Goal: Use online tool/utility: Utilize a website feature to perform a specific function

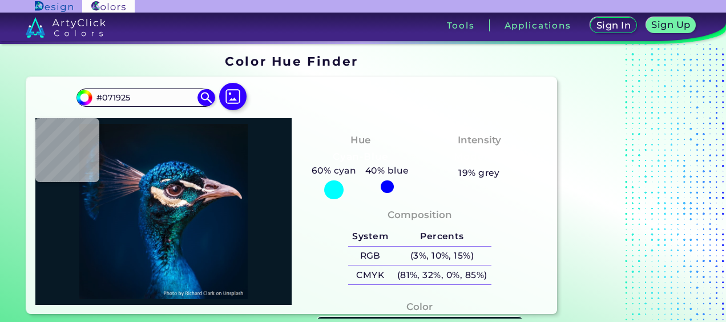
type input "#011b2c"
type input "#011B2C"
type input "#081420"
type input "#000000"
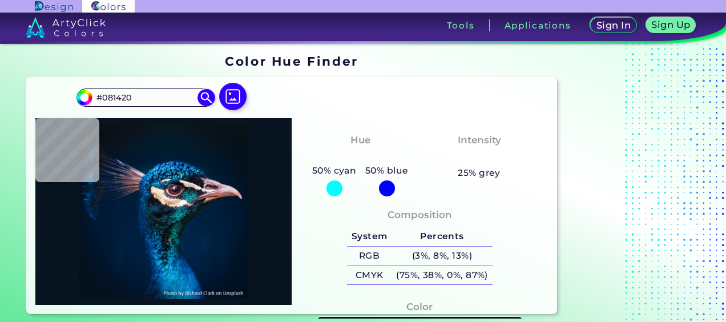
type input "#000000"
type input "#021327"
type input "#011631"
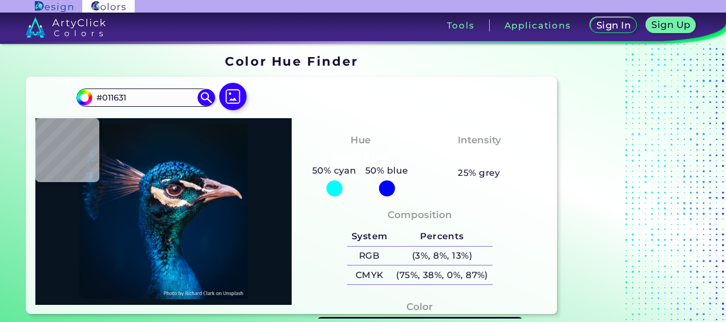
type input "#001b38"
type input "#001B38"
type input "#001b39"
type input "#001B39"
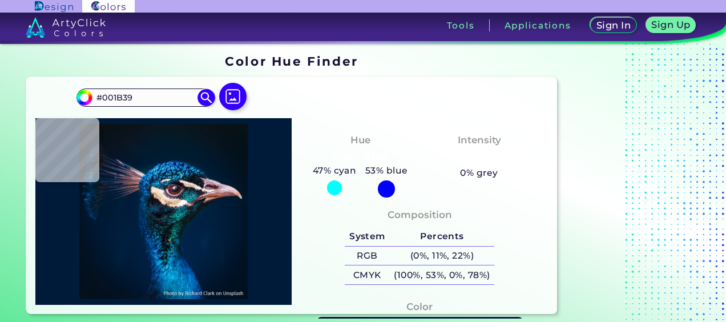
type input "#011c3a"
type input "#011C3A"
type input "#001d3b"
type input "#001D3B"
type input "#001c3a"
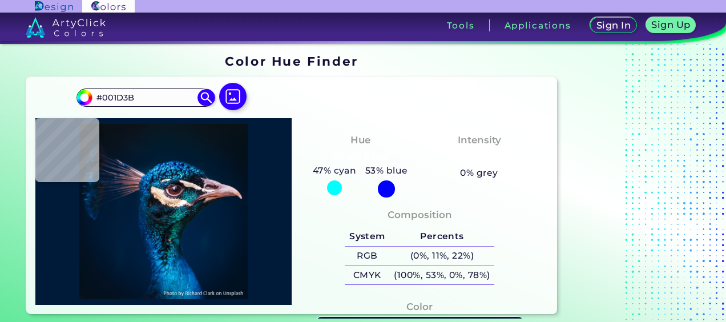
type input "#001C3A"
type input "#001d3b"
type input "#001D3B"
type input "#011e3c"
type input "#011E3C"
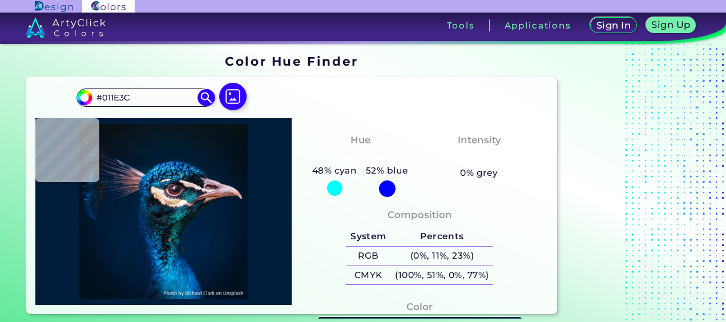
type input "#011e3e"
type input "#011E3E"
type input "#011e3c"
type input "#011E3C"
type input "#001e40"
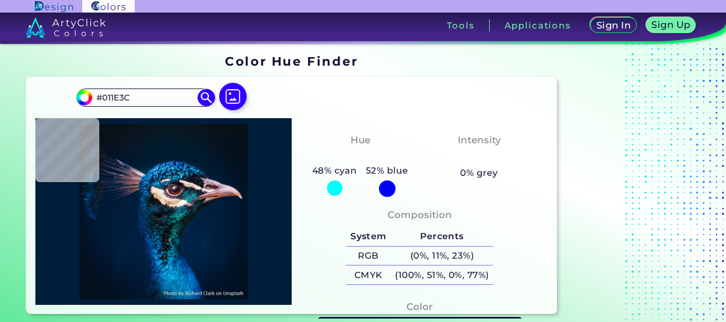
type input "#001E40"
type input "#00214b"
type input "#00214B"
type input "#012c61"
type input "#012C61"
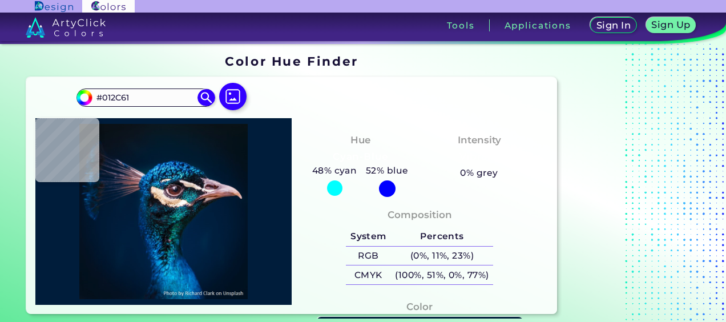
type input "#00336d"
type input "#00336D"
type input "#013163"
type input "#003566"
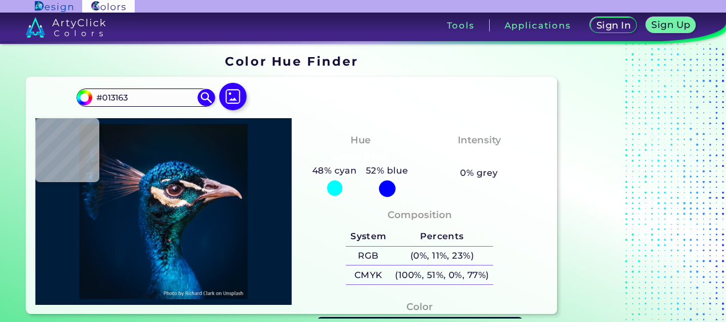
type input "#003566"
type input "#012a53"
type input "#012A53"
type input "#091e2d"
type input "#091E2D"
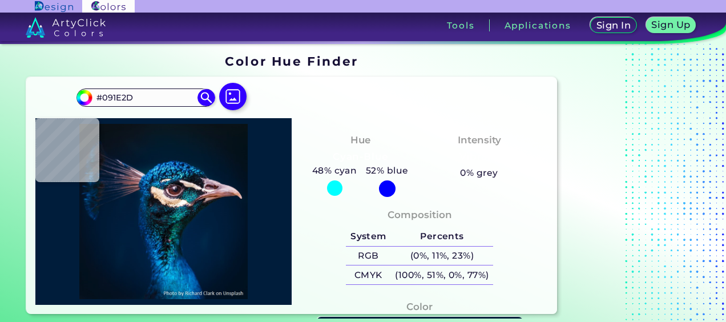
type input "#062038"
type input "#042837"
type input "#0a111c"
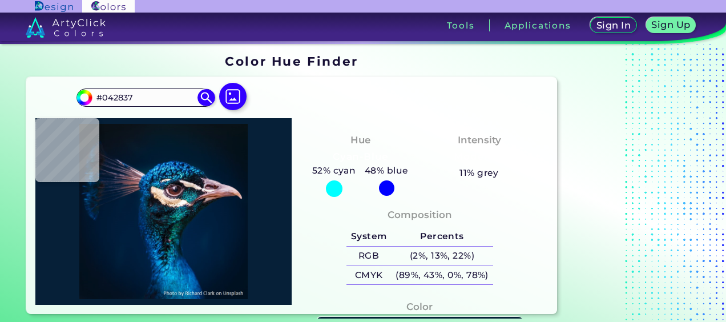
type input "#0A111C"
type input "#0b1316"
type input "#0B1316"
type input "#0d191c"
type input "#0D191C"
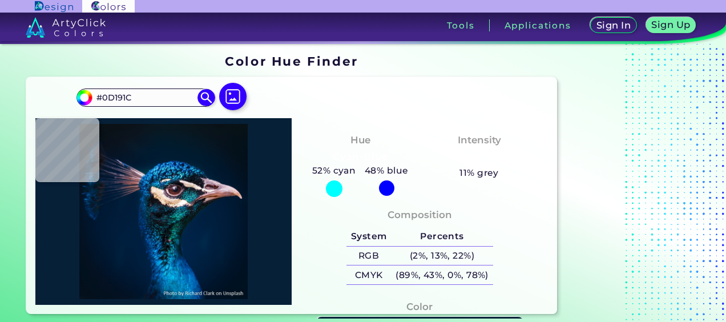
type input "#081c2a"
type input "#081C2A"
type input "#0c1422"
type input "#0C1422"
type input "#0d314a"
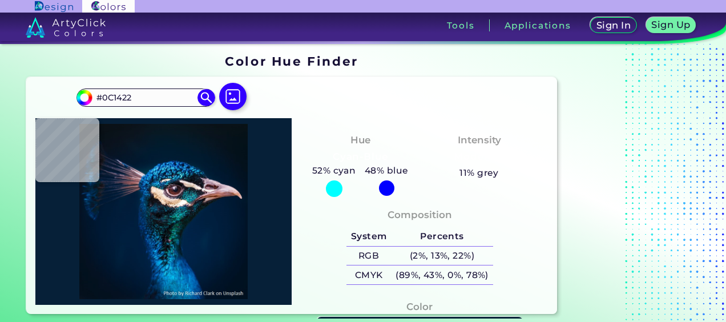
type input "#0D314A"
type input "#153d44"
type input "#153D44"
type input "#1c2532"
type input "#1C2532"
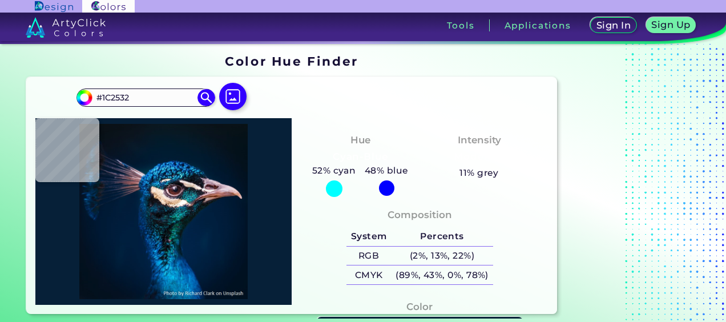
type input "#003a49"
type input "#003A49"
type input "#0c5153"
type input "#0C5153"
type input "#113642"
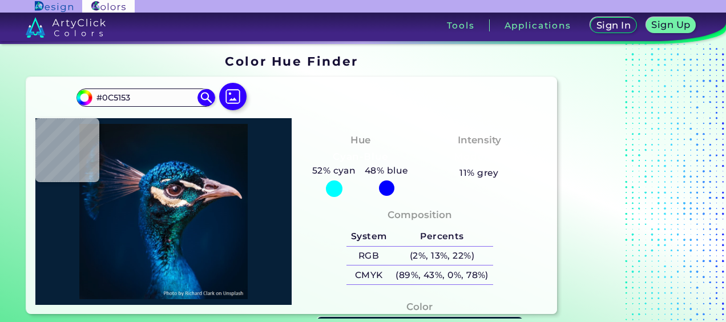
type input "#113642"
type input "#1a6772"
type input "#1A6772"
type input "#248f97"
type input "#248F97"
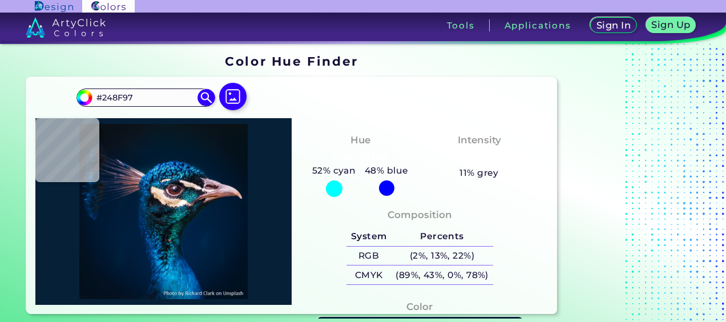
type input "#006676"
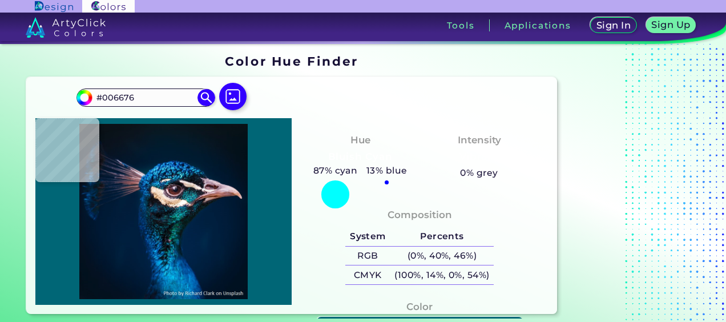
type input "#165461"
type input "#0a757e"
type input "#0A757E"
type input "#087079"
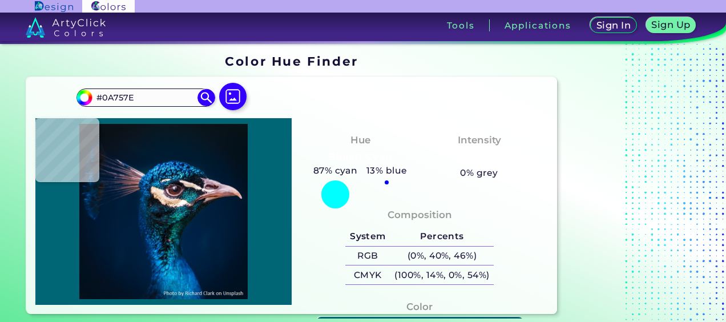
type input "#087079"
type input "#003045"
type input "#107884"
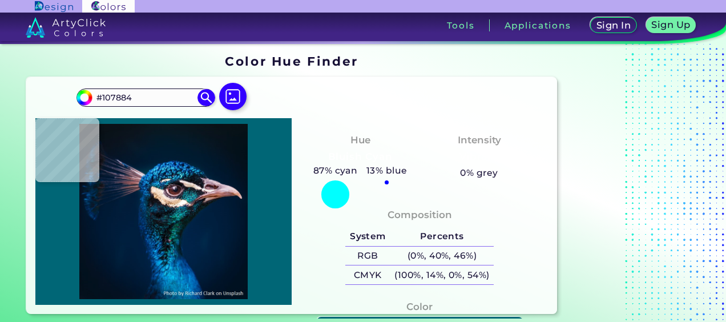
type input "#30516a"
type input "#30516A"
type input "#3f3c38"
type input "#3F3C38"
type input "#ad8591"
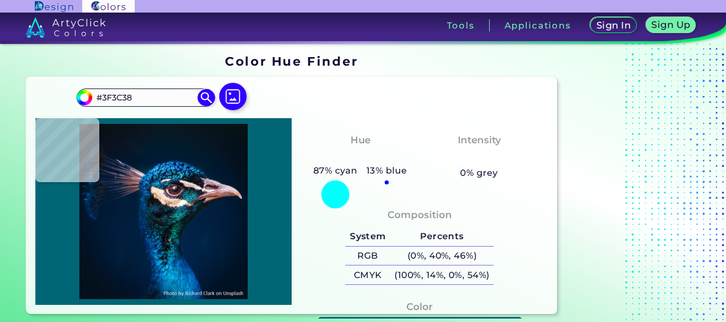
type input "#AD8591"
type input "#2b1a26"
type input "#2B1A26"
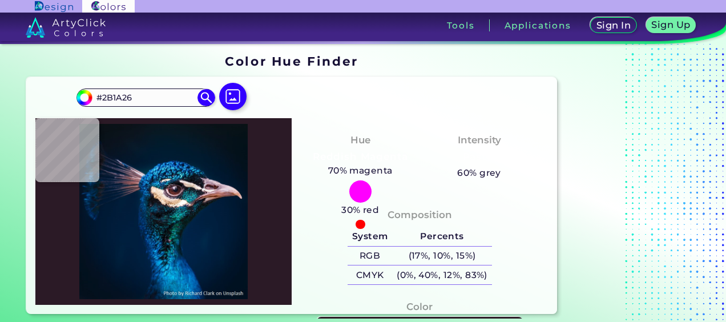
type input "#dcd6de"
type input "#DCD6DE"
type input "#66daeb"
type input "#66DAEB"
type input "#055696"
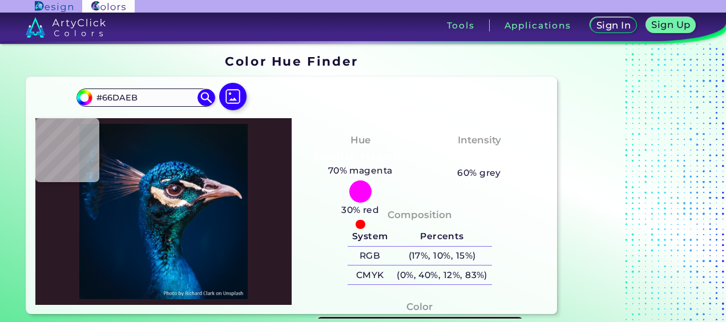
type input "#055696"
type input "#001b32"
type input "#001B32"
type input "#001b2e"
type input "#001B2E"
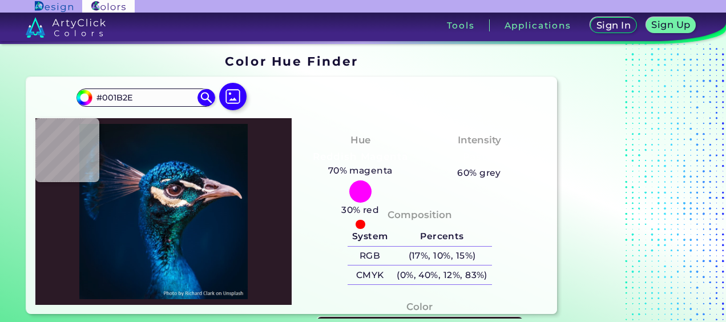
type input "#031a2a"
type input "#031A2A"
type input "#071822"
type input "#09161e"
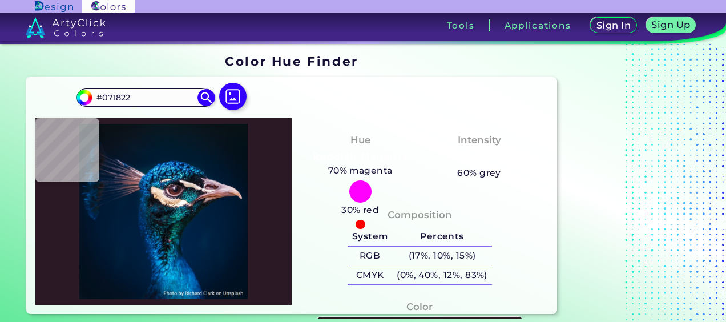
type input "#09161E"
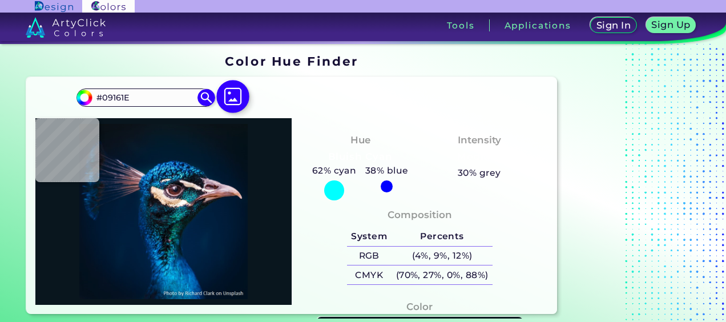
click at [228, 99] on img at bounding box center [232, 97] width 33 height 33
click at [0, 0] on input "file" at bounding box center [0, 0] width 0 height 0
type input "#18453b"
type input "#18453B"
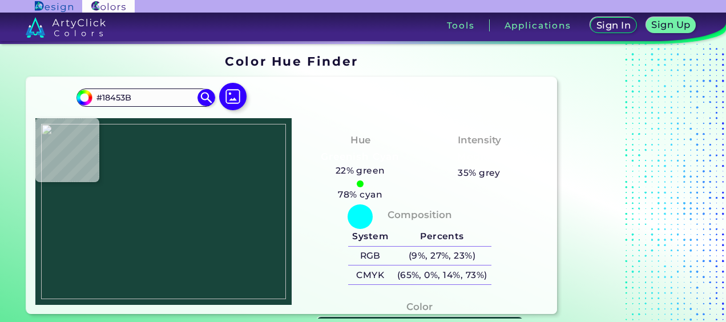
click at [234, 195] on img at bounding box center [163, 211] width 245 height 175
click at [154, 94] on input "#18453B" at bounding box center [145, 97] width 106 height 15
click at [313, 92] on div "#18453b #18453B Acadia ◉ Acid Green ◉ Aero Blue ◉ Alabaster ◉ Albescent White ◉…" at bounding box center [291, 195] width 531 height 237
